Goal: Task Accomplishment & Management: Complete application form

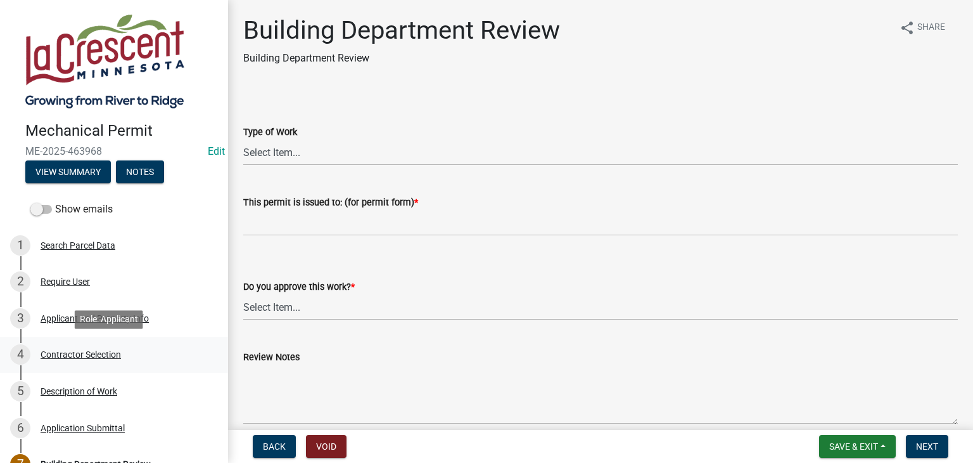
click at [80, 350] on div "Contractor Selection" at bounding box center [81, 354] width 80 height 9
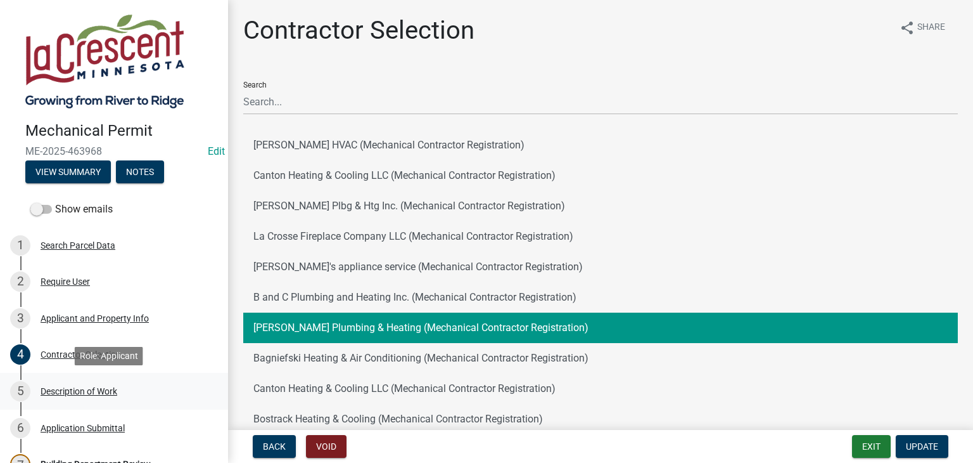
click at [81, 389] on div "Description of Work" at bounding box center [79, 391] width 77 height 9
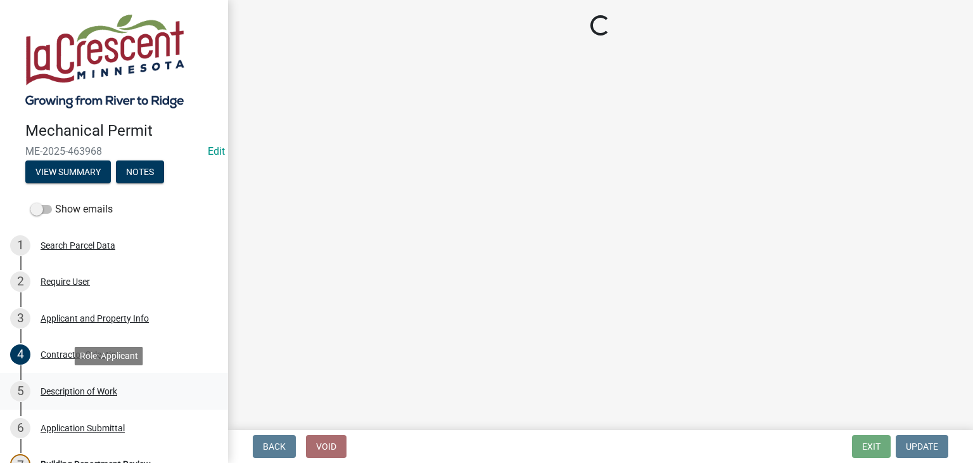
select select "ba376bc7-491f-4e2f-afbb-da92a65d87cf"
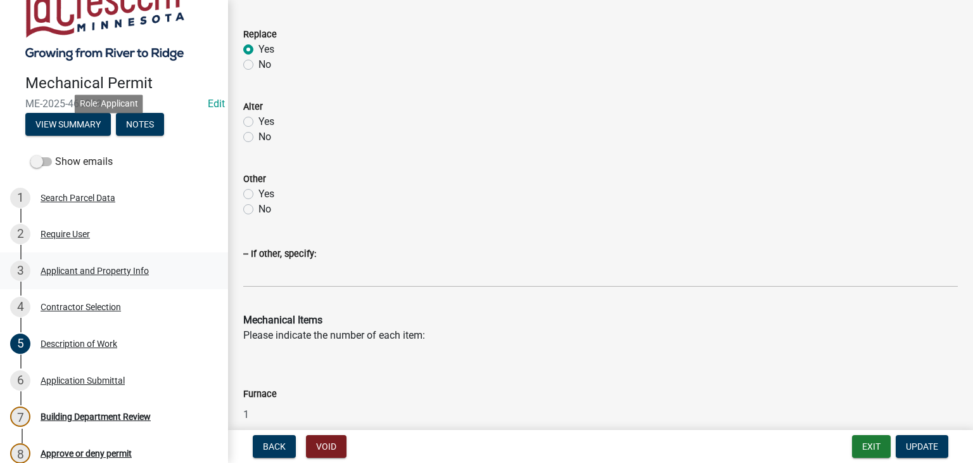
scroll to position [182, 0]
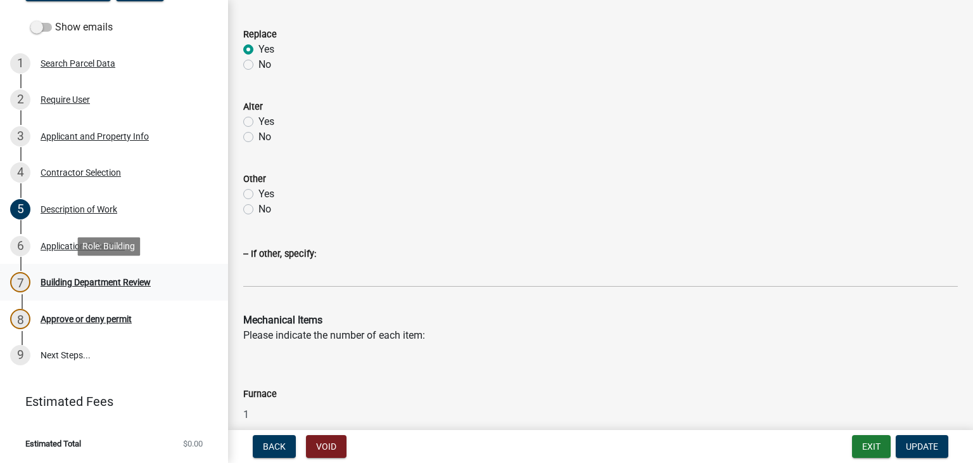
click at [81, 282] on div "Building Department Review" at bounding box center [96, 282] width 110 height 9
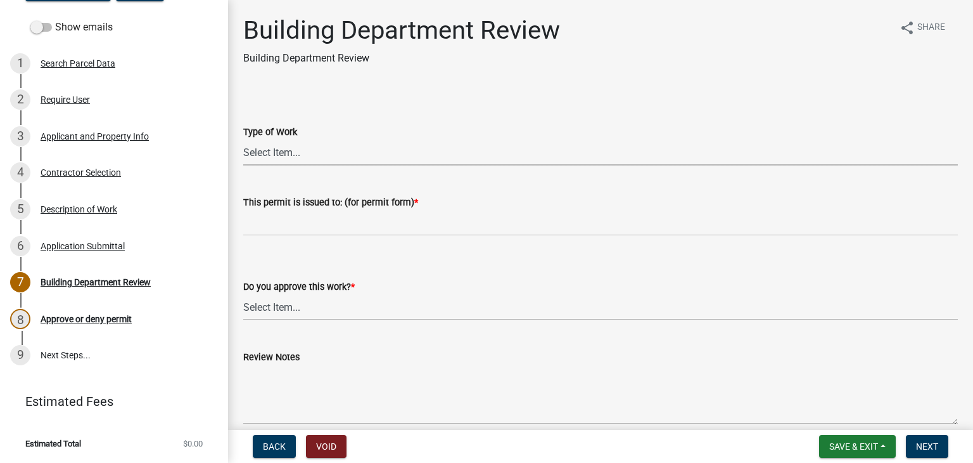
click at [279, 152] on select "Select Item... Furnace Gas Piping Other" at bounding box center [600, 152] width 715 height 26
click at [243, 139] on select "Select Item... Furnace Gas Piping Other" at bounding box center [600, 152] width 715 height 26
select select "70ef6d86-c8b6-4c91-84db-8f604e2bf80a"
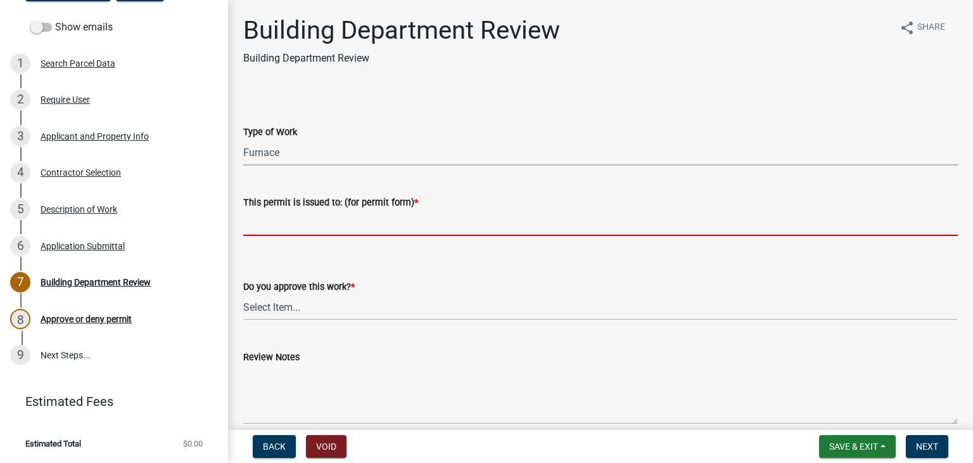
click at [275, 219] on input "This permit is issued to: (for permit form) *" at bounding box center [600, 223] width 715 height 26
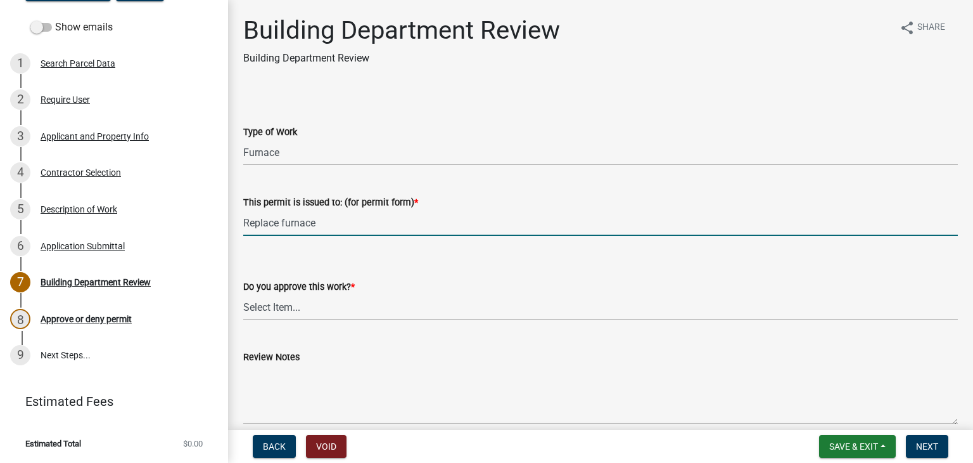
type input "Replace furnace"
click at [252, 310] on select "Select Item... Yes No" at bounding box center [600, 307] width 715 height 26
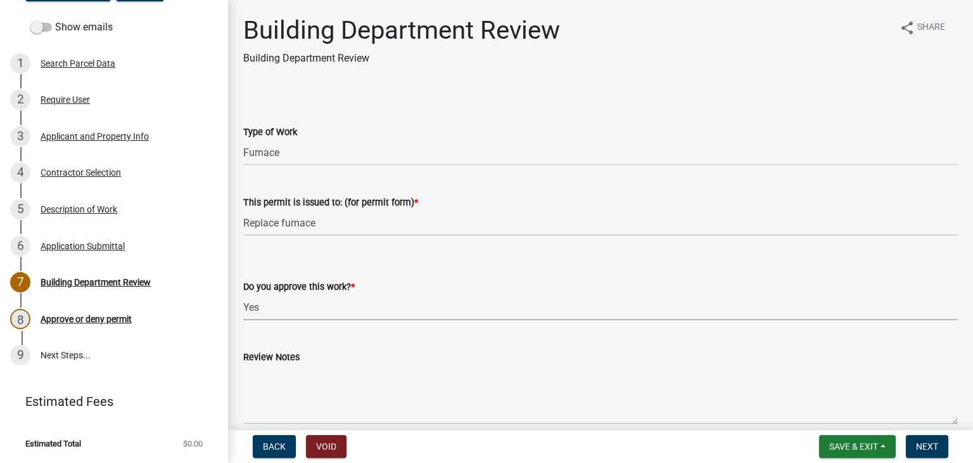
click at [243, 294] on select "Select Item... Yes No" at bounding box center [600, 307] width 715 height 26
select select "37378350-7d0d-477f-82ec-8efafc5a58ee"
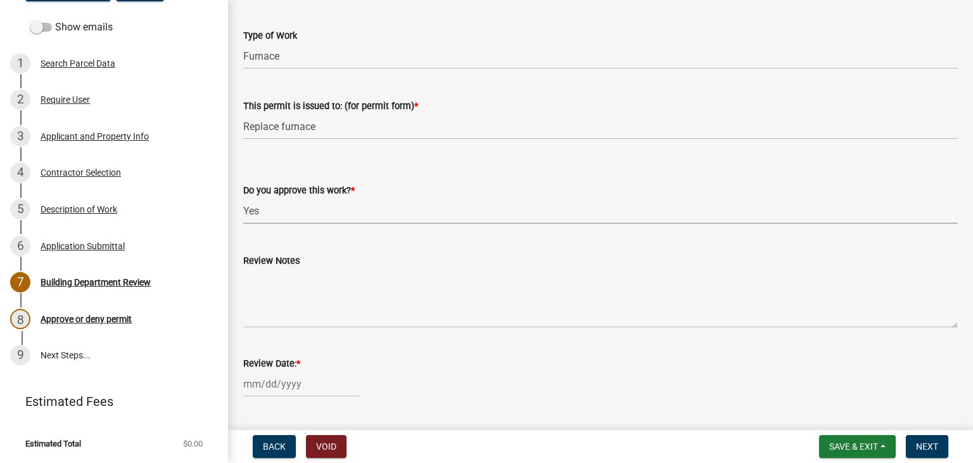
scroll to position [127, 0]
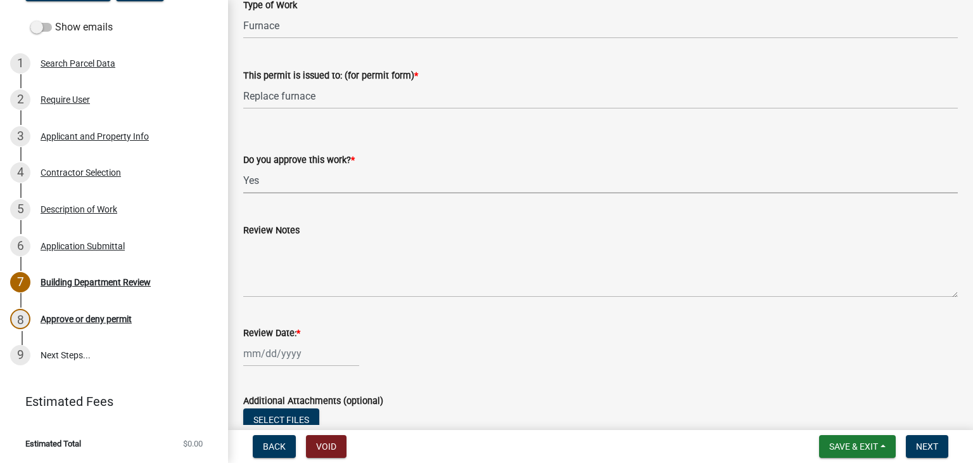
click at [285, 349] on div at bounding box center [301, 353] width 116 height 26
select select "8"
select select "2025"
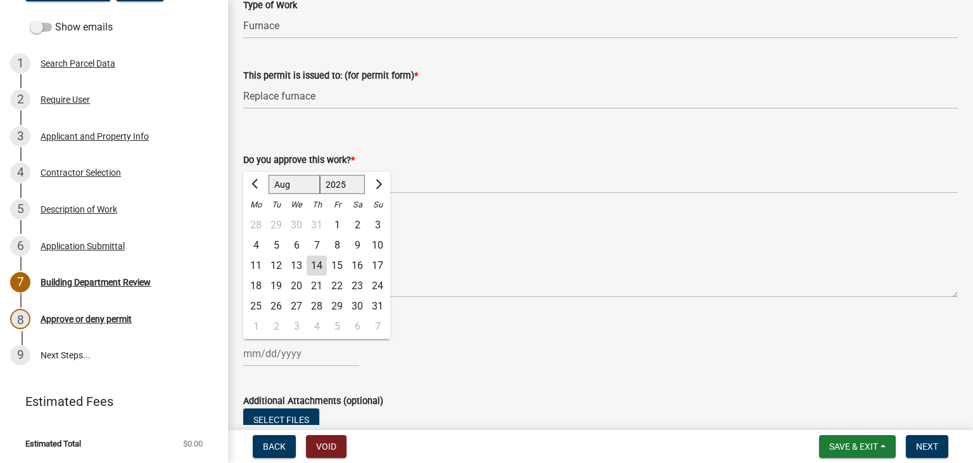
click at [312, 269] on div "14" at bounding box center [317, 265] width 20 height 20
type input "[DATE]"
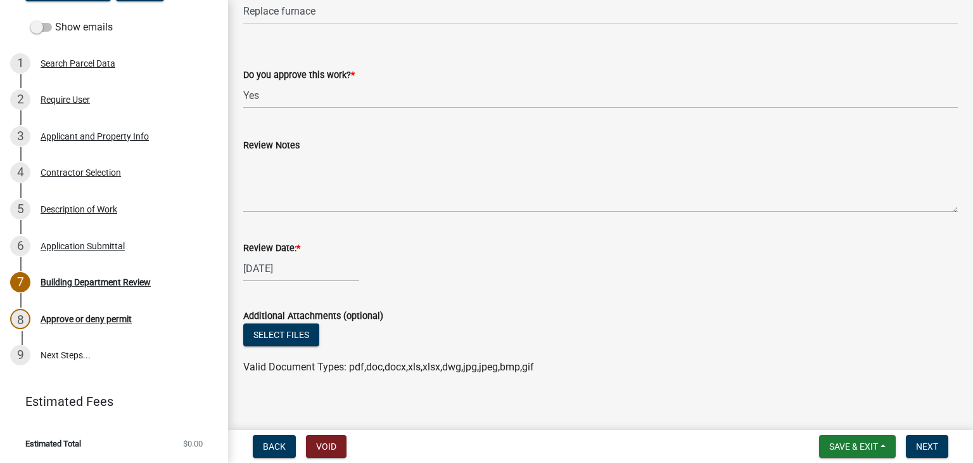
scroll to position [222, 0]
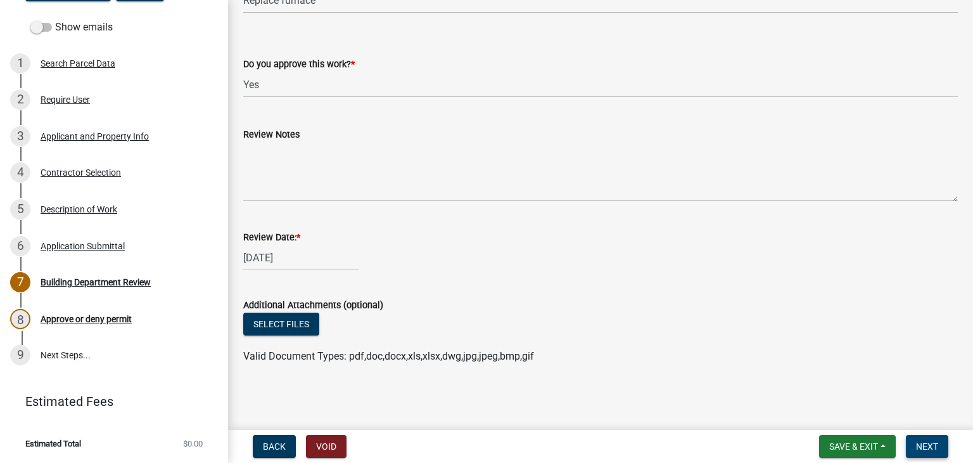
click at [921, 447] on span "Next" at bounding box center [927, 446] width 22 height 10
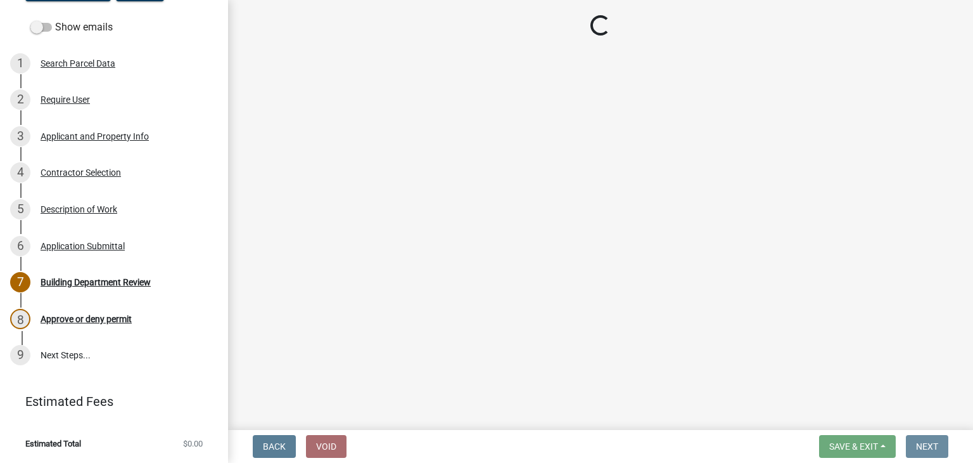
scroll to position [0, 0]
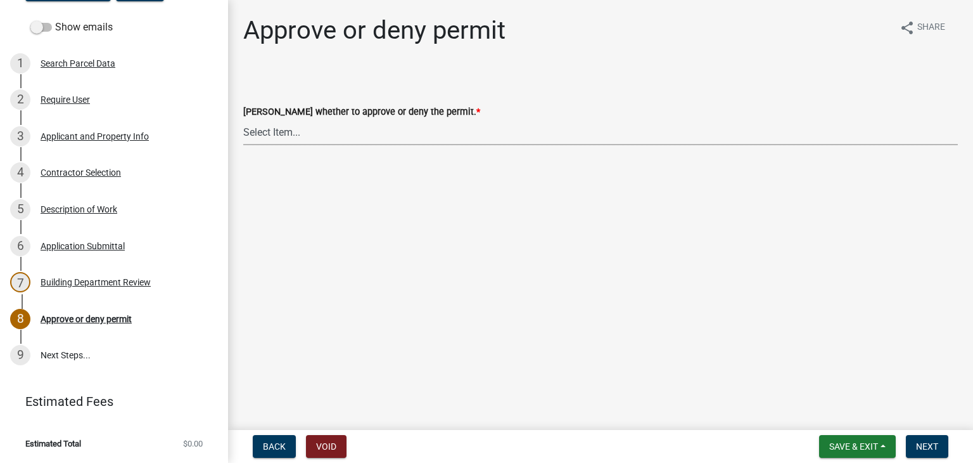
click at [279, 136] on select "Select Item... Approve Deny" at bounding box center [600, 132] width 715 height 26
click at [243, 119] on select "Select Item... Approve Deny" at bounding box center [600, 132] width 715 height 26
select select "88bf7e0c-75ff-4597-a627-4d225f4524a2"
click at [929, 441] on span "Next" at bounding box center [927, 446] width 22 height 10
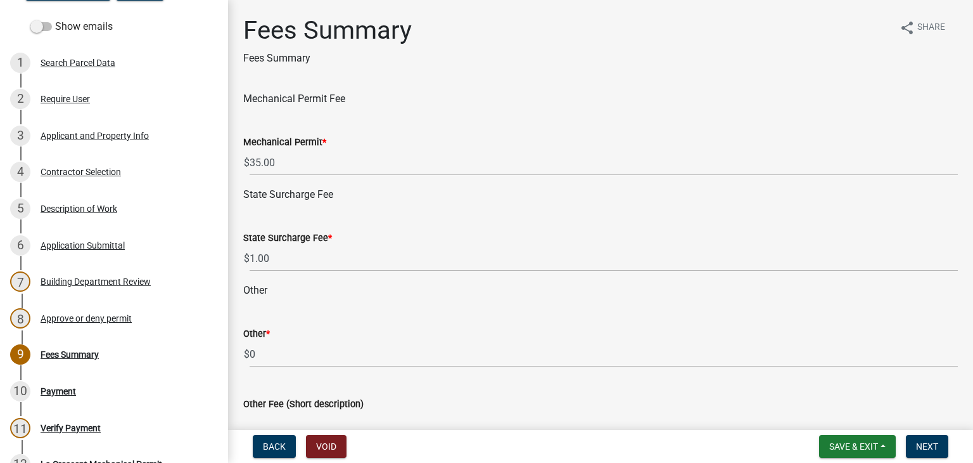
scroll to position [63, 0]
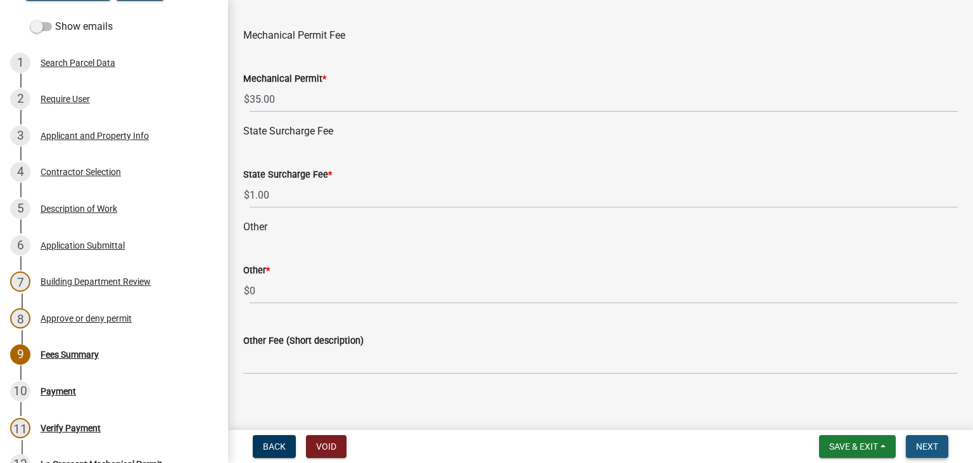
click at [927, 438] on button "Next" at bounding box center [927, 446] width 42 height 23
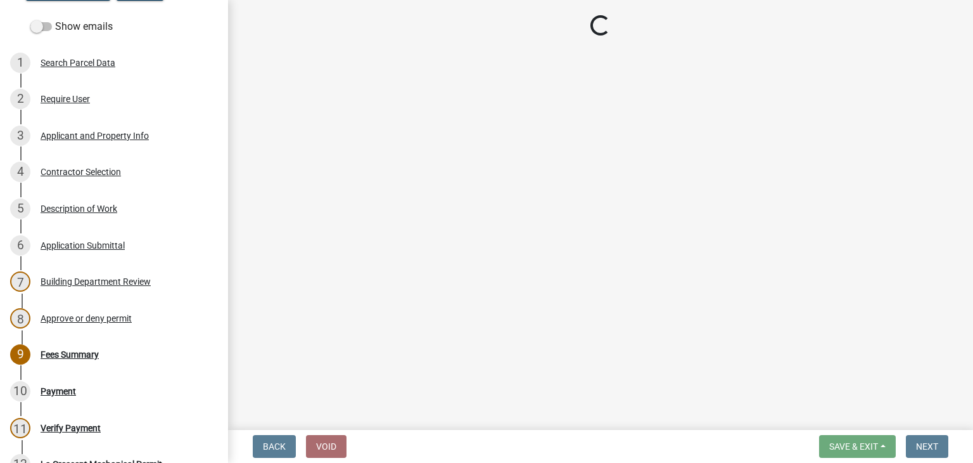
select select "3: 3"
